Goal: Information Seeking & Learning: Learn about a topic

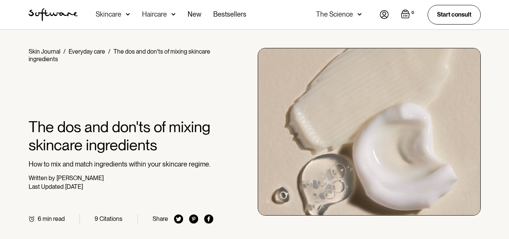
click at [50, 138] on h1 "The dos and don'ts of mixing skincare ingredients" at bounding box center [121, 136] width 185 height 36
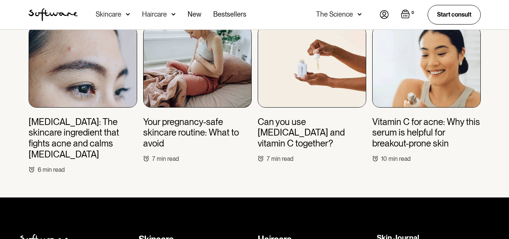
scroll to position [2526, 0]
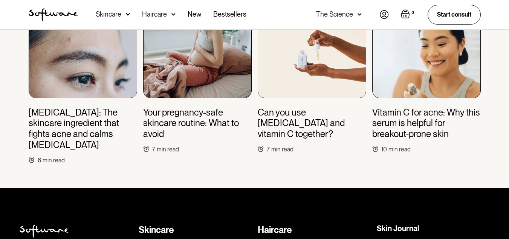
click at [62, 107] on h3 "[MEDICAL_DATA]: The skincare ingredient that fights acne and calms [MEDICAL_DAT…" at bounding box center [83, 128] width 109 height 43
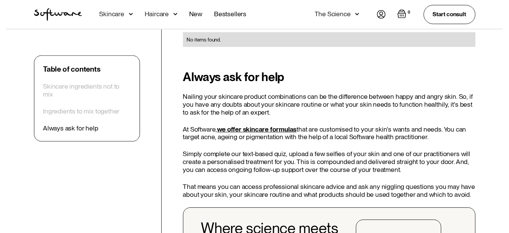
scroll to position [1960, 0]
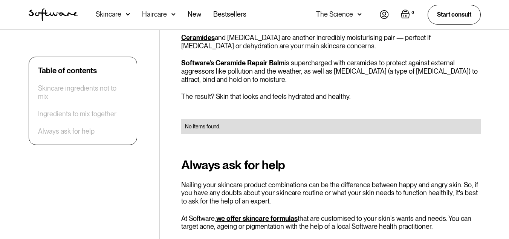
click at [109, 13] on div "Skincare" at bounding box center [109, 15] width 26 height 8
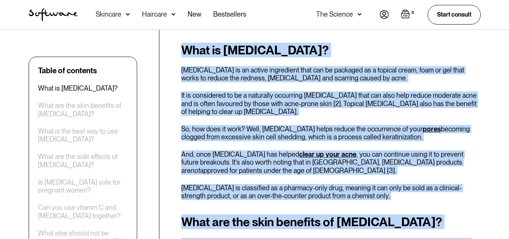
scroll to position [427, 0]
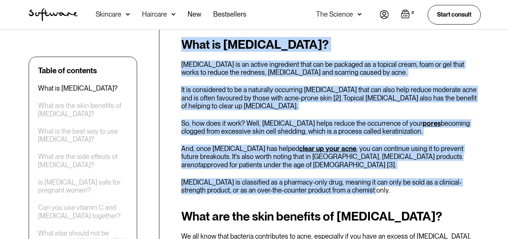
drag, startPoint x: 181, startPoint y: 74, endPoint x: 357, endPoint y: 172, distance: 201.3
click at [357, 172] on div "What is azelaic acid? Azelaic acid is an active ingredient that can be packaged…" at bounding box center [331, 116] width 300 height 156
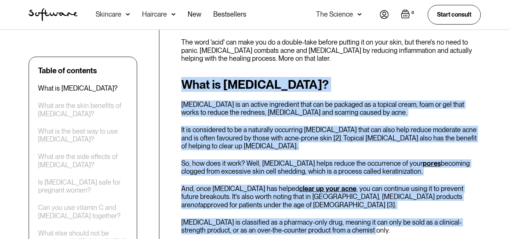
scroll to position [390, 0]
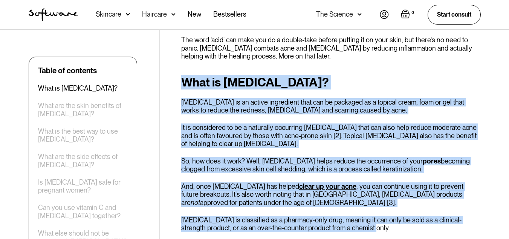
click at [200, 75] on h2 "What is azelaic acid?" at bounding box center [331, 82] width 300 height 14
